Goal: Navigation & Orientation: Find specific page/section

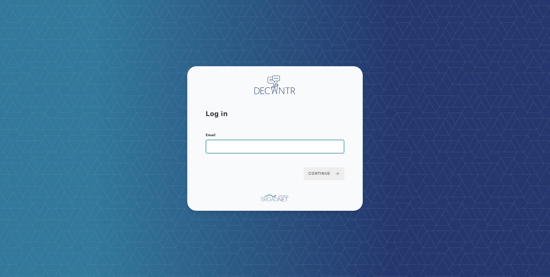
click at [306, 146] on input "Email" at bounding box center [275, 147] width 139 height 14
type input "**********"
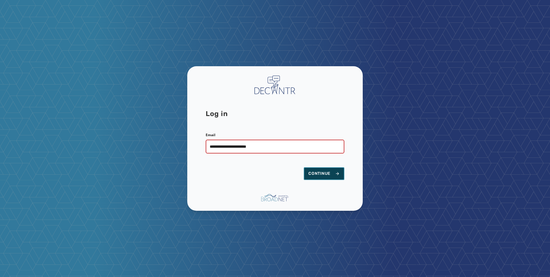
click at [321, 171] on span "Continue" at bounding box center [324, 174] width 31 height 6
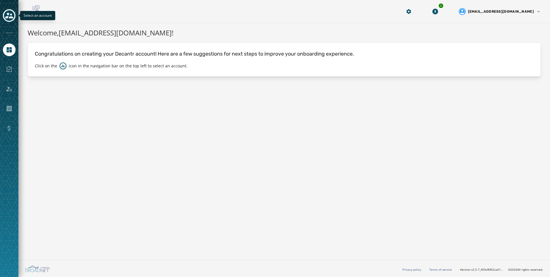
click at [10, 19] on icon "Toggle account select drawer" at bounding box center [9, 16] width 8 height 8
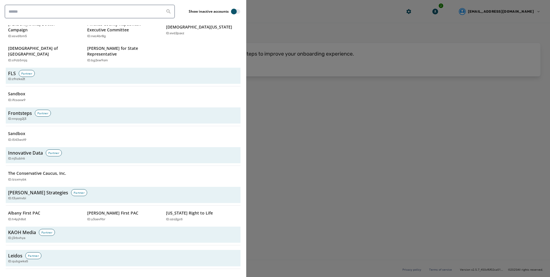
scroll to position [1707, 0]
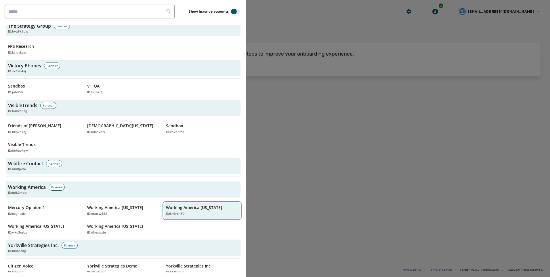
click at [182, 205] on p "Working America [US_STATE]" at bounding box center [194, 208] width 56 height 6
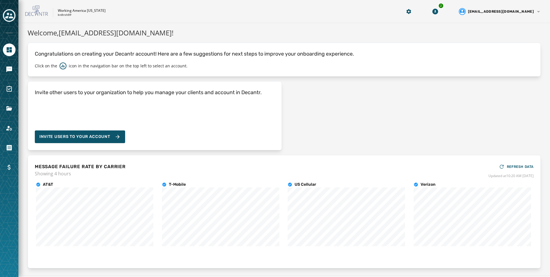
click at [6, 78] on div at bounding box center [9, 138] width 18 height 277
click at [8, 72] on icon "Navigate to Messaging" at bounding box center [9, 69] width 7 height 7
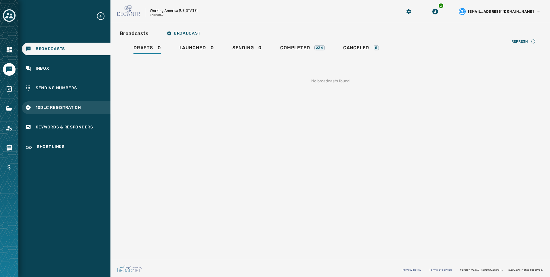
click at [60, 109] on span "10DLC Registration" at bounding box center [58, 108] width 45 height 6
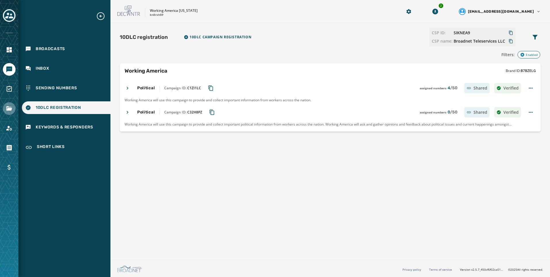
drag, startPoint x: 17, startPoint y: 106, endPoint x: 14, endPoint y: 106, distance: 2.9
click at [17, 106] on div at bounding box center [9, 138] width 18 height 277
click at [13, 106] on link "Navigate to Files" at bounding box center [9, 108] width 13 height 13
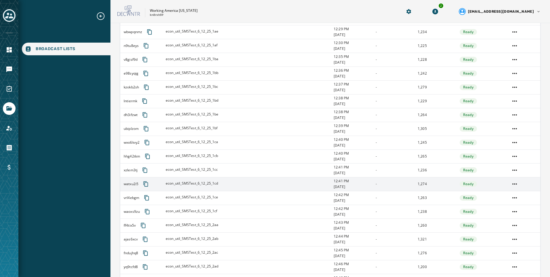
scroll to position [230, 0]
